Goal: Find specific page/section: Find specific page/section

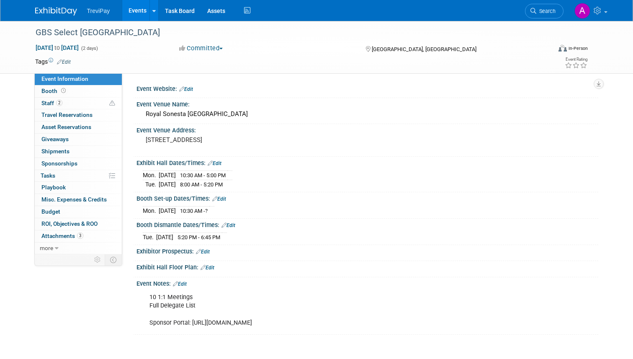
click at [74, 9] on img at bounding box center [56, 11] width 42 height 8
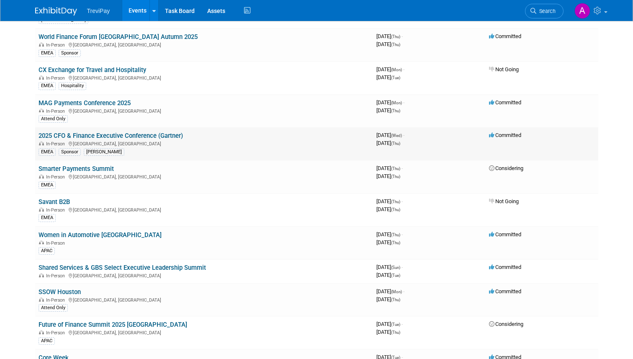
scroll to position [140, 0]
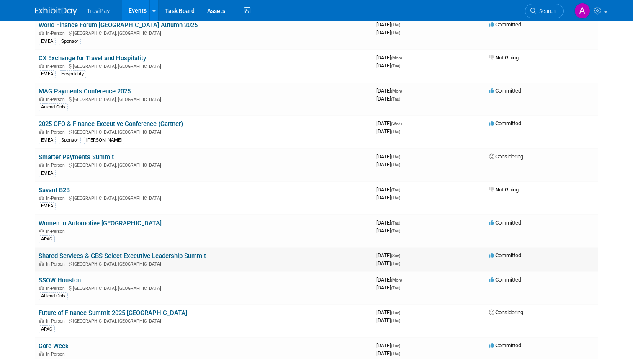
click at [168, 255] on link "Shared Services & GBS Select Executive Leadership Summit" at bounding box center [122, 256] width 167 height 8
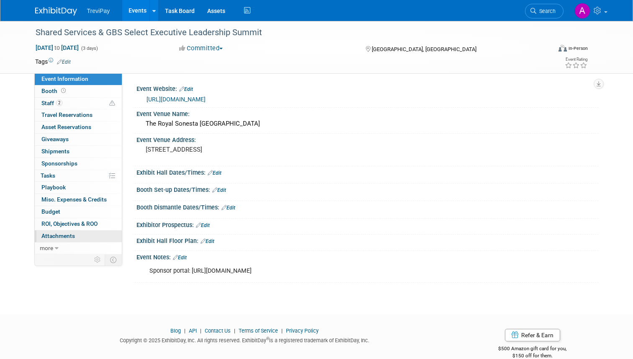
click at [78, 236] on link "0 Attachments 0" at bounding box center [78, 236] width 87 height 12
